Goal: Task Accomplishment & Management: Complete application form

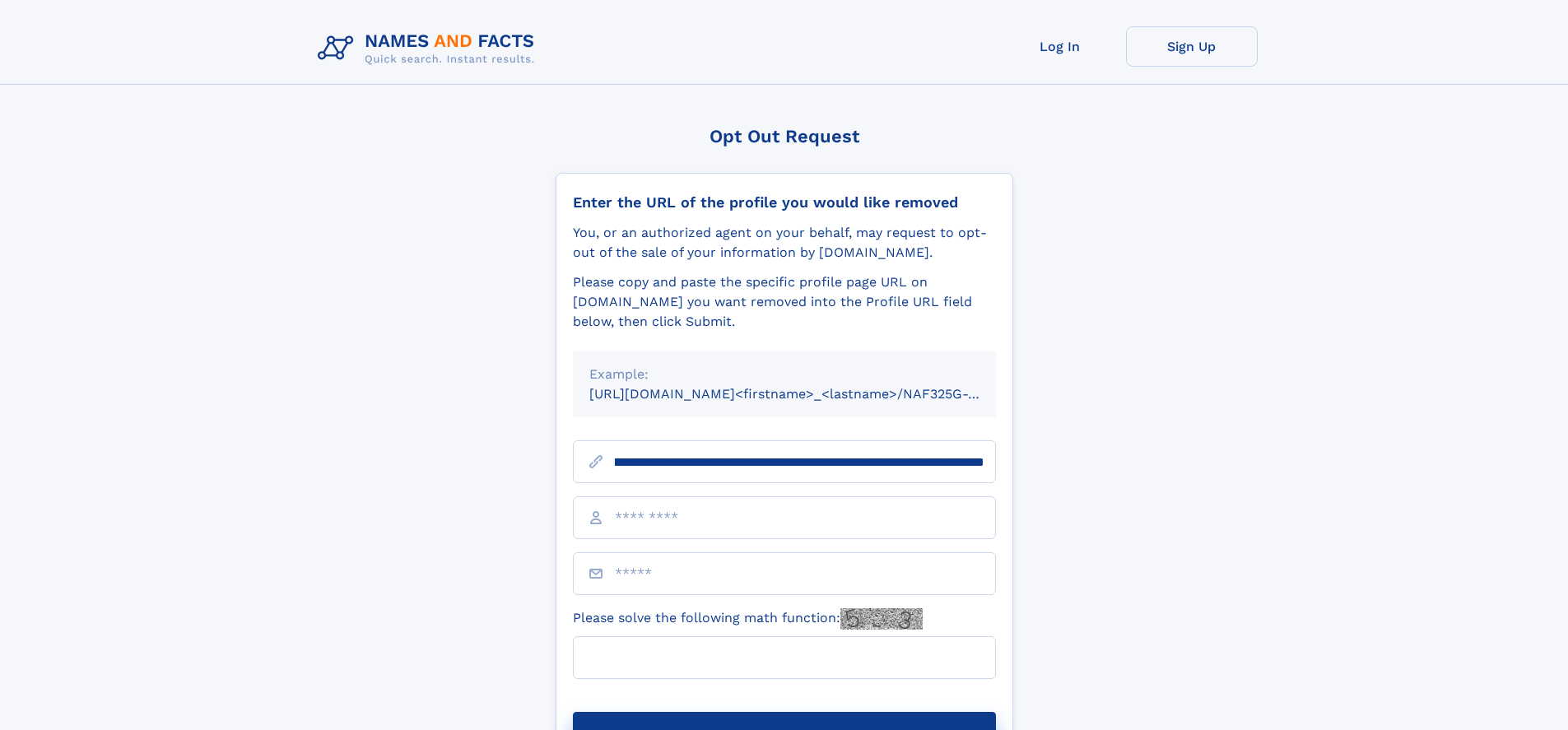
scroll to position [0, 191]
type input "**********"
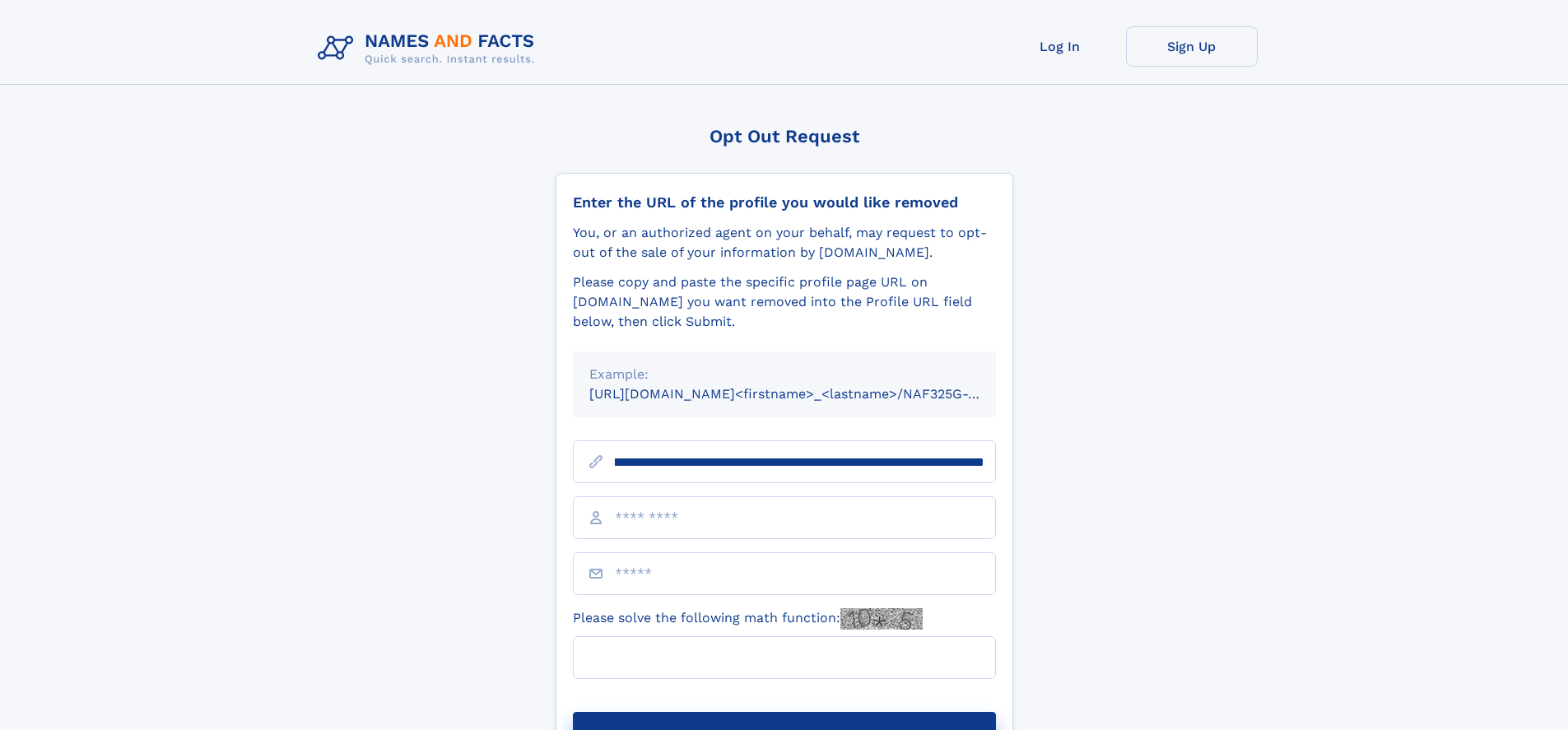
scroll to position [0, 191]
type input "**********"
